Goal: Transaction & Acquisition: Purchase product/service

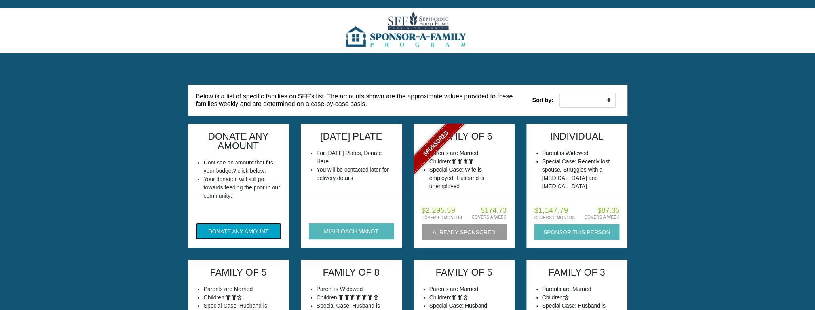
click at [240, 231] on button "DONATE ANY AMOUNT" at bounding box center [238, 232] width 85 height 16
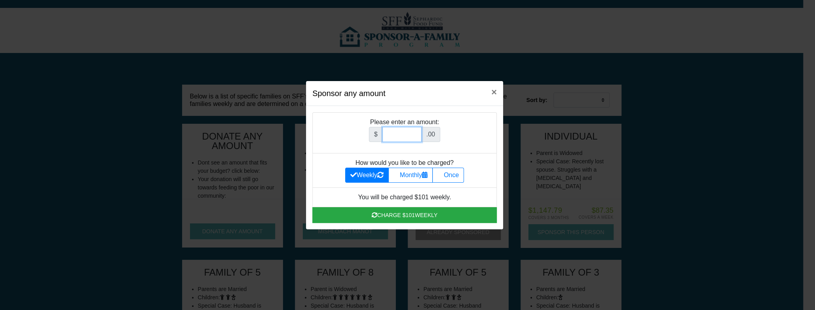
click at [399, 140] on input "Amount (to the nearest dollar)" at bounding box center [401, 134] width 39 height 15
type input "1000"
click at [452, 174] on label "Once" at bounding box center [448, 175] width 32 height 15
click at [443, 174] on input "Once" at bounding box center [439, 173] width 5 height 5
radio input "true"
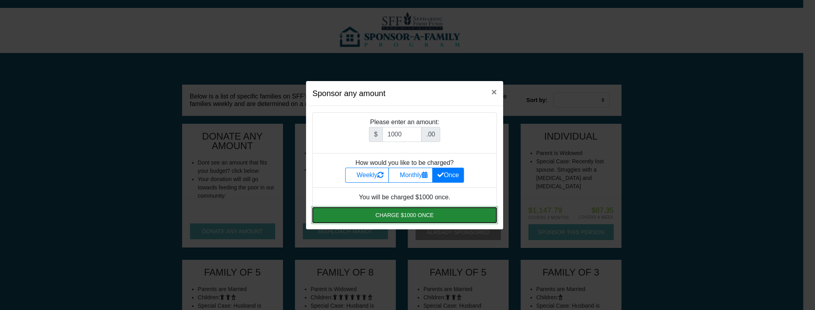
click at [404, 217] on button "Charge $1000 once" at bounding box center [404, 215] width 184 height 16
click at [447, 213] on button "Charge $1000 once" at bounding box center [404, 215] width 184 height 16
click at [415, 213] on button "Charge $1000 once" at bounding box center [404, 215] width 184 height 16
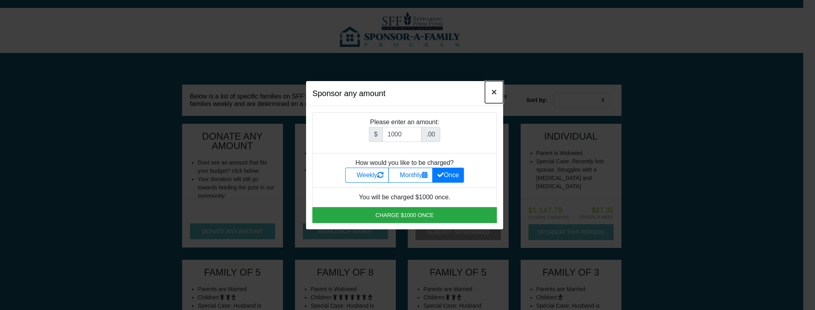
click at [493, 95] on span "×" at bounding box center [494, 92] width 6 height 11
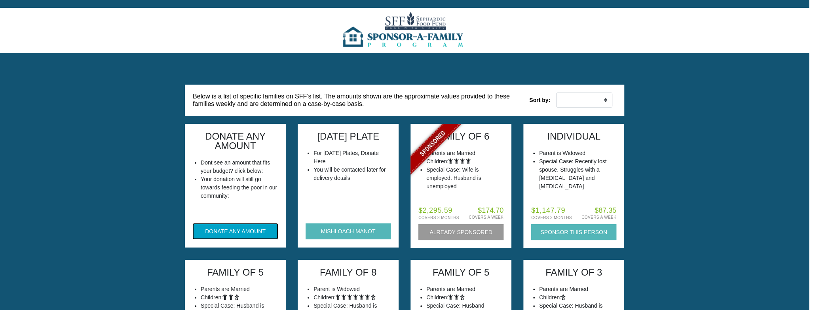
click at [223, 228] on button "DONATE ANY AMOUNT" at bounding box center [235, 232] width 85 height 16
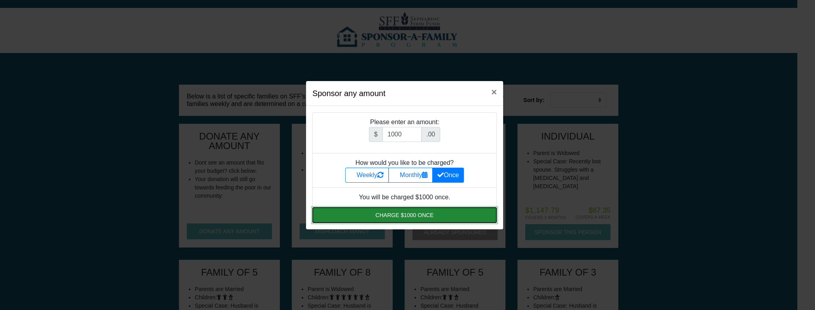
click at [418, 213] on button "Charge $1000 once" at bounding box center [404, 215] width 184 height 16
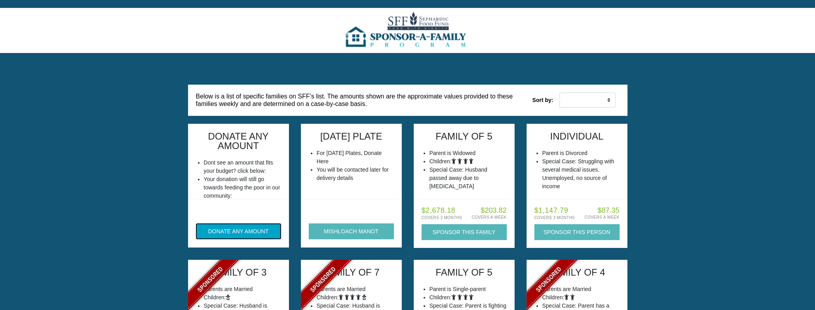
click at [251, 236] on button "DONATE ANY AMOUNT" at bounding box center [238, 232] width 85 height 16
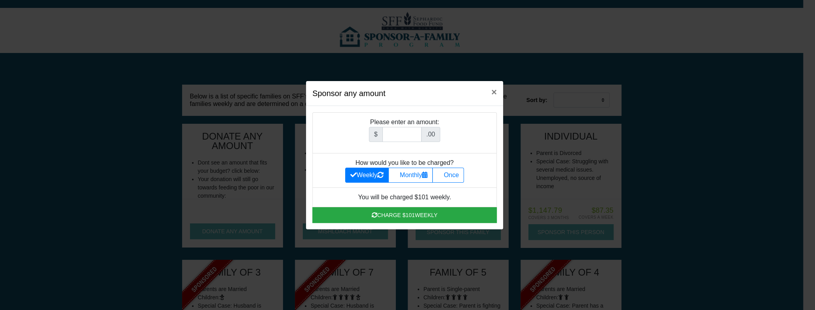
click at [409, 144] on div "$ .00" at bounding box center [404, 137] width 71 height 21
click at [408, 135] on input "Amount (to the nearest dollar)" at bounding box center [401, 134] width 39 height 15
type input "1000"
click at [679, 206] on div "Sponsor any amount × Please enter an amount: $ 1000 .00 How would you like to b…" at bounding box center [407, 155] width 815 height 310
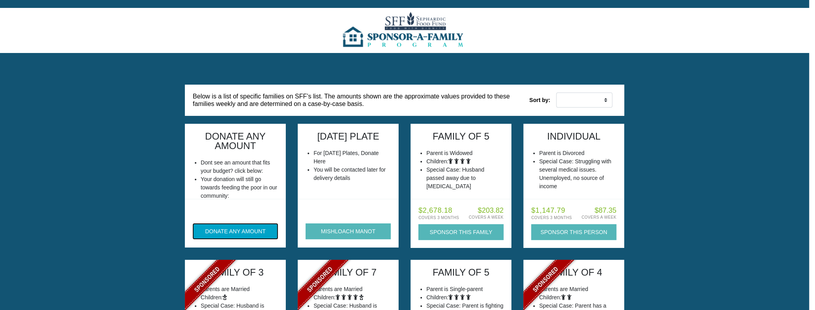
click at [234, 228] on button "DONATE ANY AMOUNT" at bounding box center [235, 232] width 85 height 16
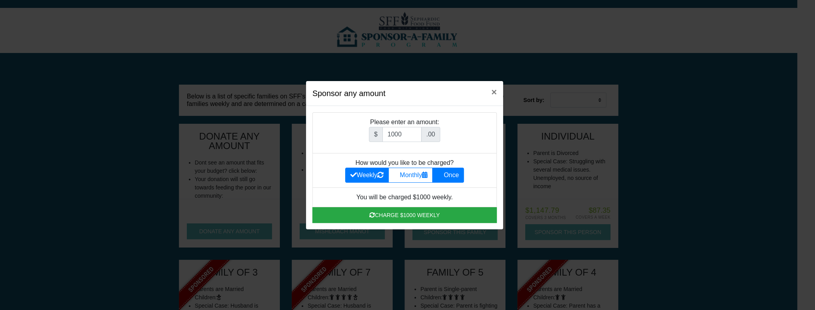
click at [450, 175] on label "Once" at bounding box center [448, 175] width 32 height 15
click at [443, 175] on input "Once" at bounding box center [439, 173] width 5 height 5
radio input "true"
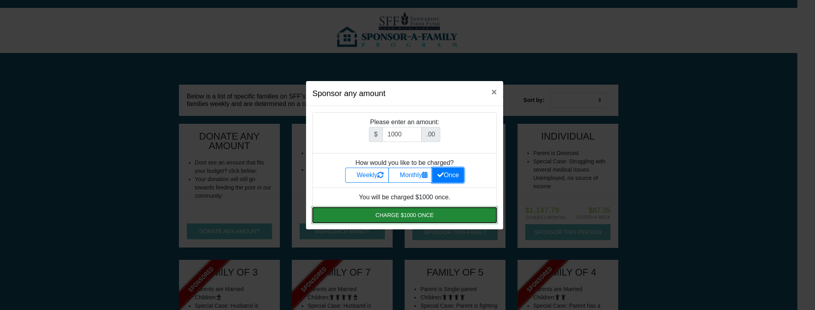
click at [416, 212] on button "Charge $1000 once" at bounding box center [404, 215] width 184 height 16
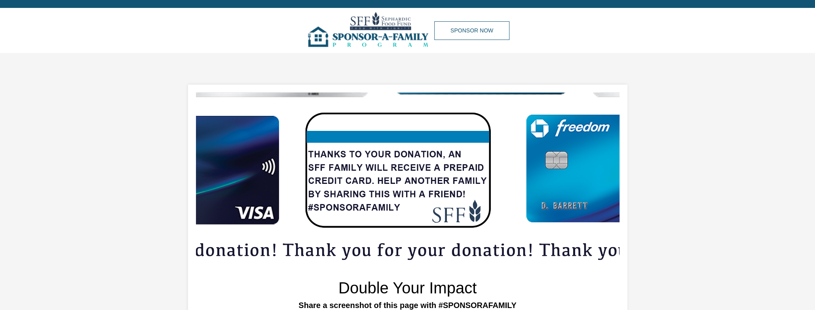
drag, startPoint x: 406, startPoint y: 182, endPoint x: 388, endPoint y: 206, distance: 30.8
